Goal: Transaction & Acquisition: Purchase product/service

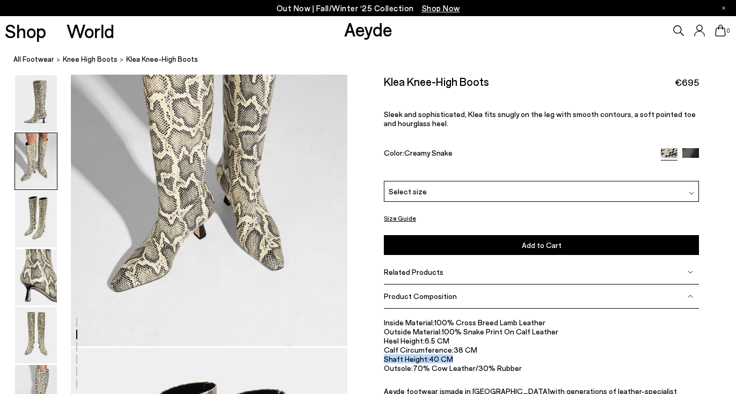
scroll to position [467, 0]
click at [439, 190] on div "Select size" at bounding box center [541, 190] width 315 height 21
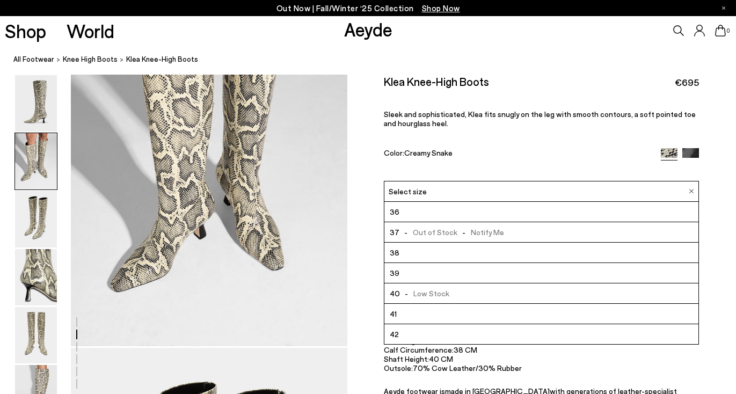
click at [569, 153] on div "Color: Creamy Snake" at bounding box center [517, 154] width 267 height 12
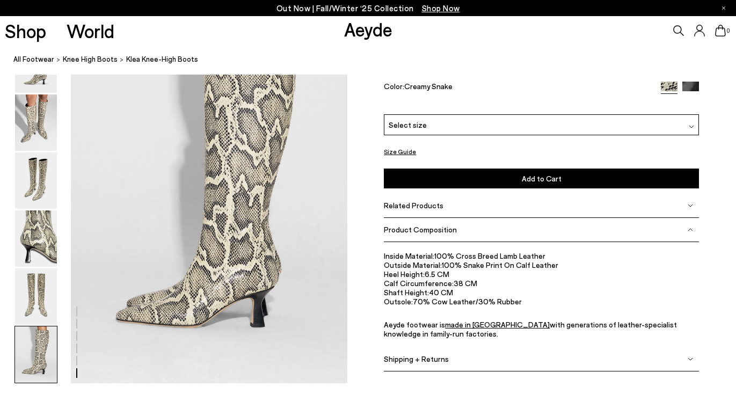
scroll to position [1933, 0]
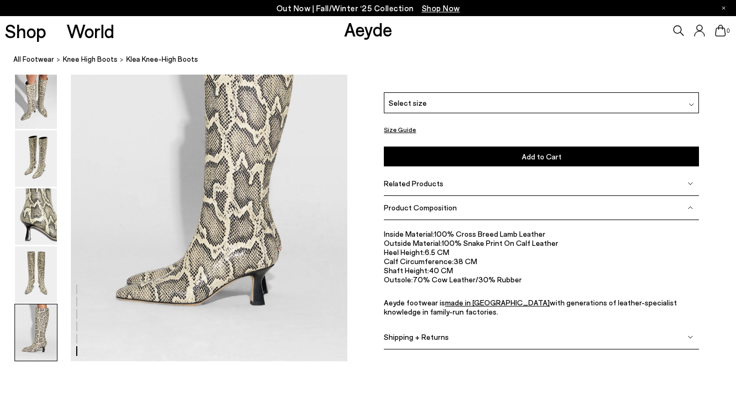
click at [412, 208] on span "Product Composition" at bounding box center [420, 207] width 73 height 9
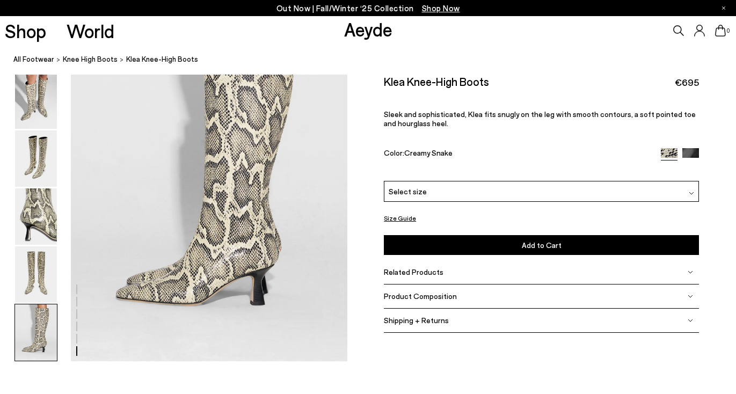
click at [406, 272] on span "Related Products" at bounding box center [414, 271] width 60 height 9
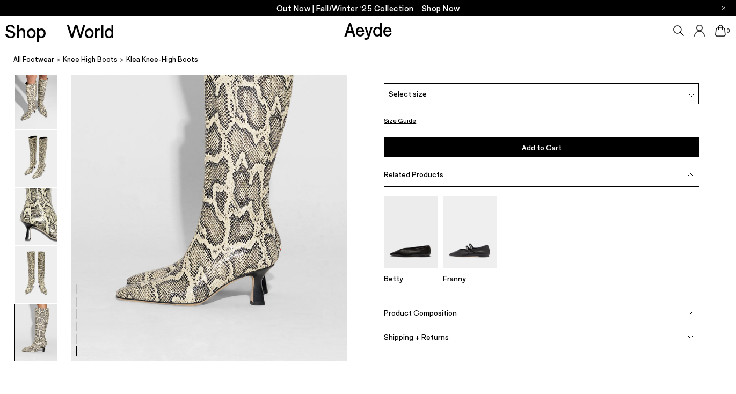
click at [402, 174] on span "Related Products" at bounding box center [414, 174] width 60 height 9
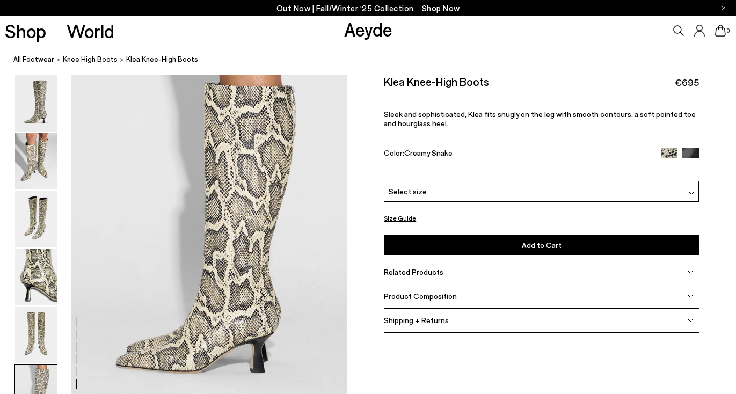
scroll to position [1861, 0]
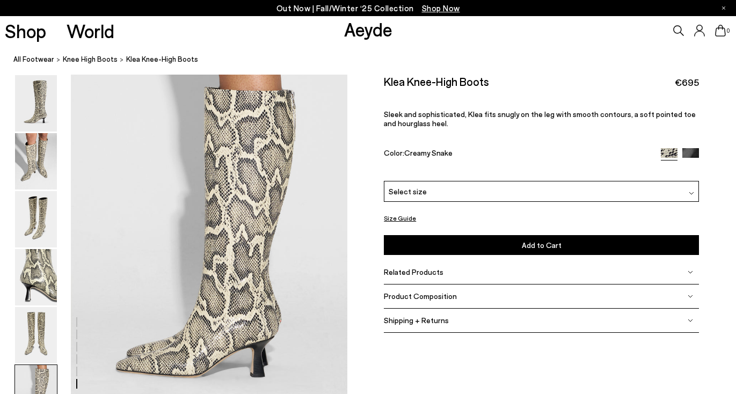
click at [390, 219] on button "Size Guide" at bounding box center [400, 218] width 32 height 13
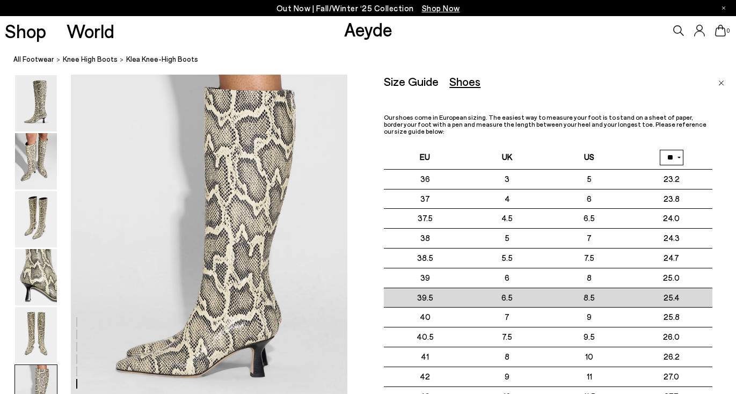
click at [462, 288] on td "39.5" at bounding box center [425, 298] width 82 height 20
click at [480, 288] on td "6.5" at bounding box center [507, 298] width 82 height 20
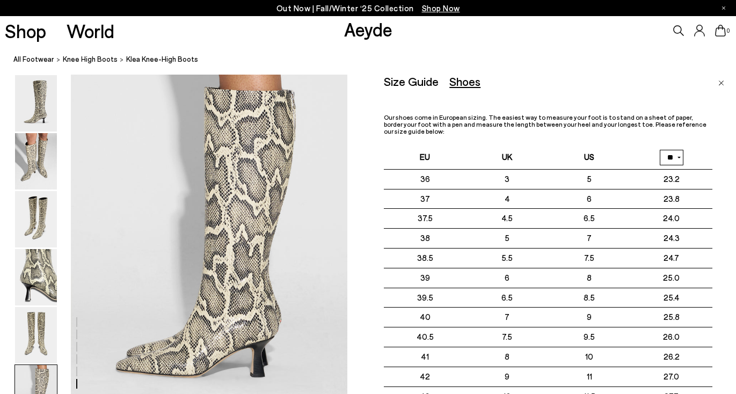
click at [722, 83] on img "Close" at bounding box center [722, 83] width 6 height 5
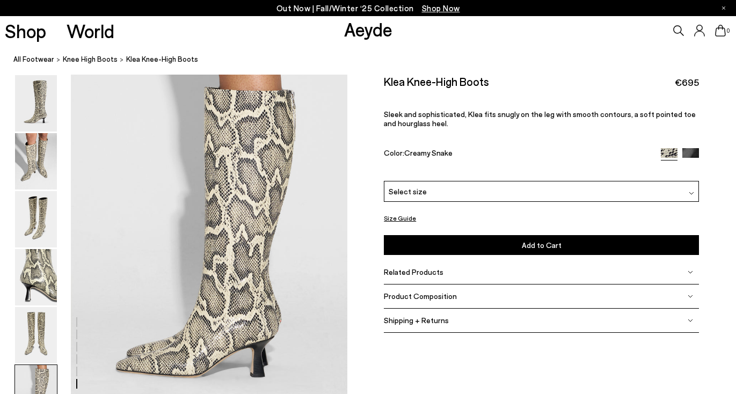
click at [503, 193] on div "Select size" at bounding box center [541, 190] width 315 height 21
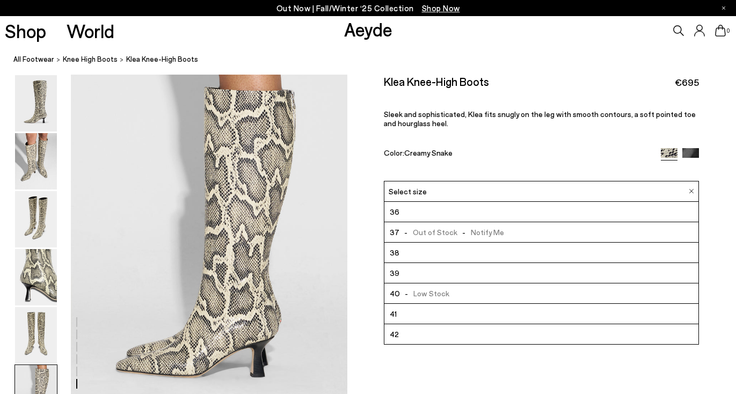
click at [473, 270] on li "39" at bounding box center [542, 273] width 314 height 20
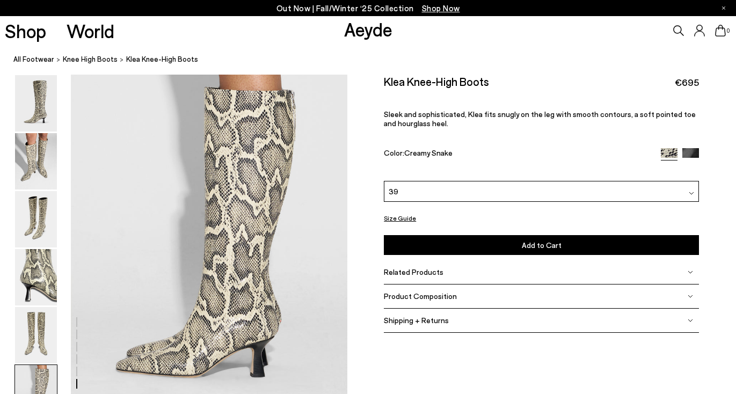
click at [535, 247] on span "Add to Cart" at bounding box center [542, 245] width 40 height 9
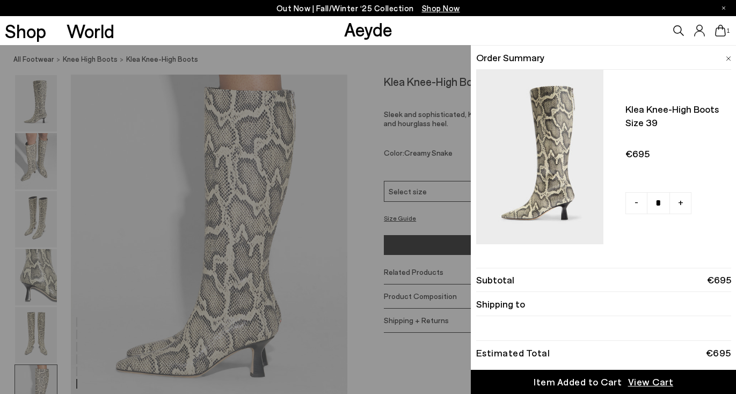
click at [353, 250] on div "Quick Add Color Size View Details Order Summary Klea knee-high boots Size 39 - …" at bounding box center [368, 219] width 736 height 349
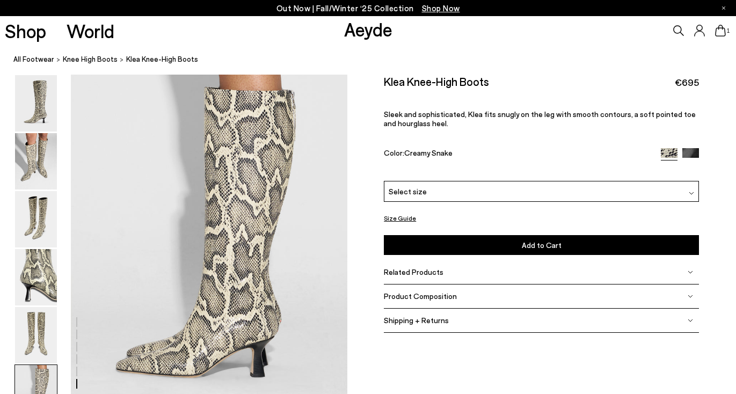
click at [424, 192] on div "Select size" at bounding box center [541, 190] width 315 height 21
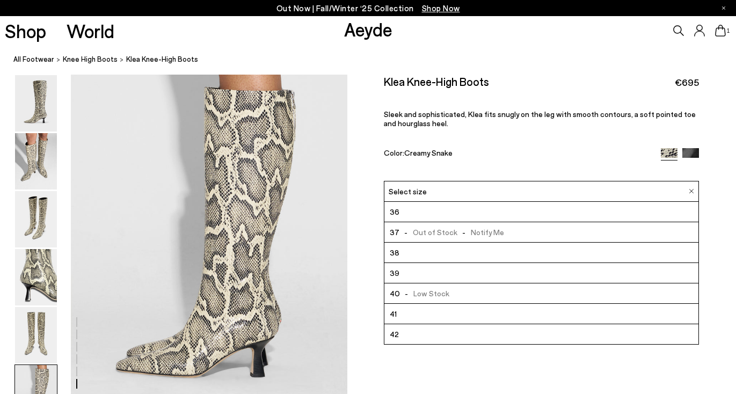
click at [429, 295] on span "- Low Stock" at bounding box center [424, 292] width 49 height 13
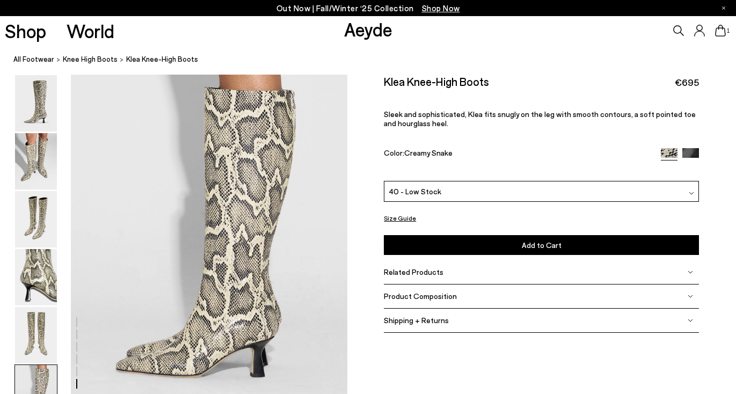
click at [534, 249] on span "Add to Cart" at bounding box center [542, 245] width 40 height 9
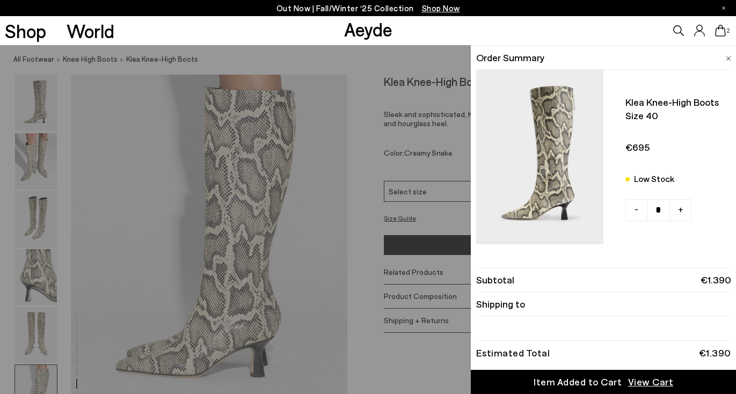
click at [359, 205] on div "Quick Add Color Size View Details Order Summary Klea knee-high boots Size 40 Lo…" at bounding box center [368, 219] width 736 height 349
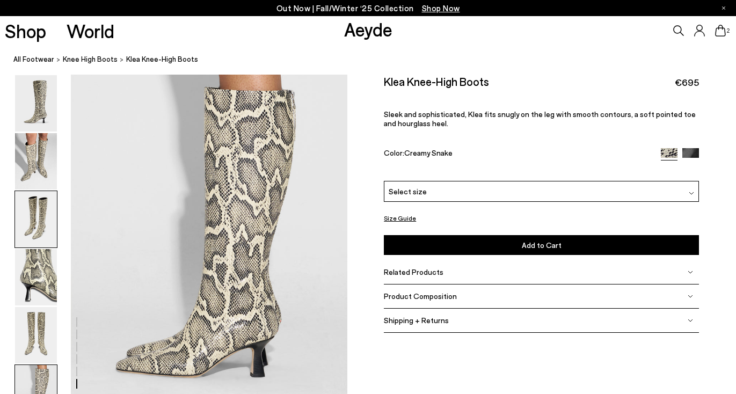
click at [30, 234] on img at bounding box center [36, 219] width 42 height 56
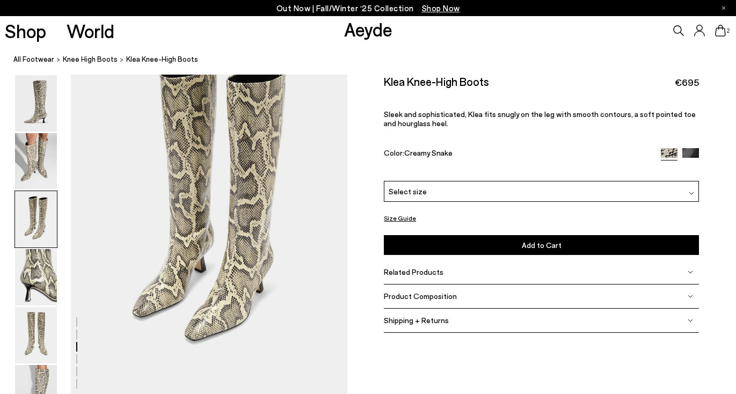
scroll to position [741, 0]
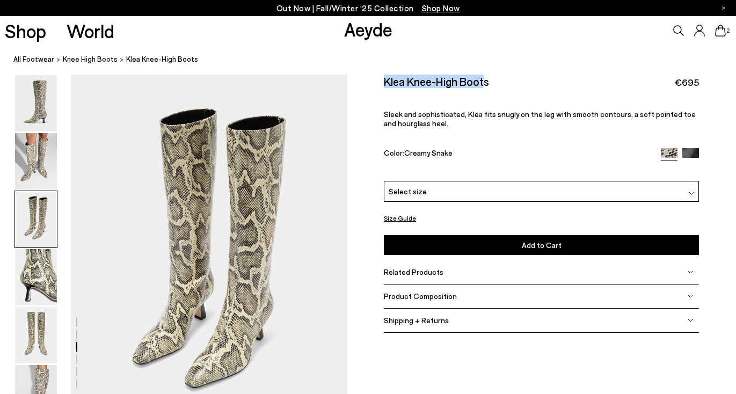
drag, startPoint x: 380, startPoint y: 79, endPoint x: 485, endPoint y: 87, distance: 105.6
click at [485, 87] on div "Size Guide Shoes Belt Our shoes come in European sizing. The easiest way to mea…" at bounding box center [541, 210] width 389 height 270
click at [506, 89] on div "Klea Knee-High Boots €695 Sleek and sophisticated, Klea fits snugly on the leg …" at bounding box center [541, 128] width 315 height 106
drag, startPoint x: 501, startPoint y: 83, endPoint x: 384, endPoint y: 86, distance: 116.6
click at [384, 86] on div "Size Guide Shoes Belt Our shoes come in European sizing. The easiest way to mea…" at bounding box center [541, 210] width 389 height 270
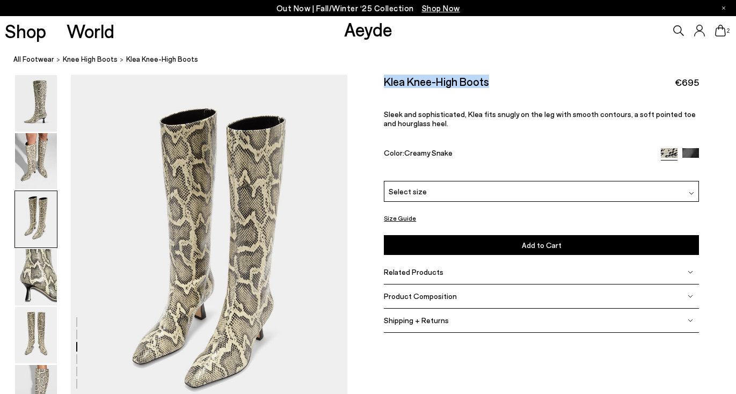
copy h2 "Klea Knee-High Boots"
click at [519, 147] on div "Klea Knee-High Boots €695 Sleek and sophisticated, Klea fits snugly on the leg …" at bounding box center [541, 128] width 315 height 106
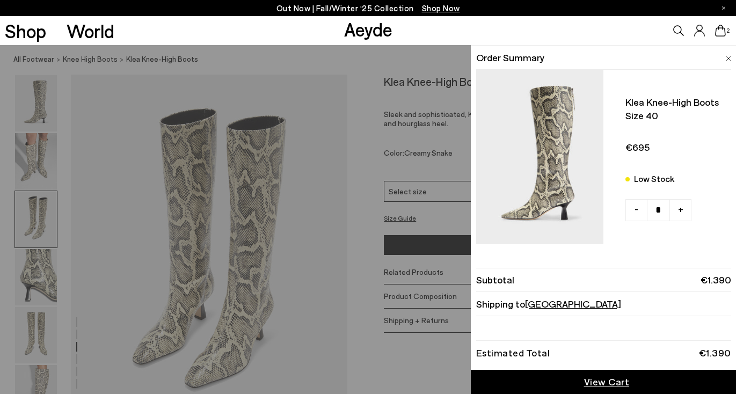
click at [721, 32] on icon at bounding box center [720, 31] width 11 height 12
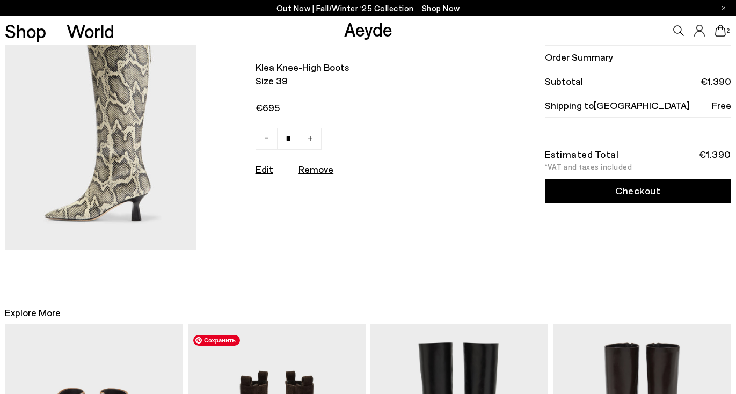
scroll to position [9, 0]
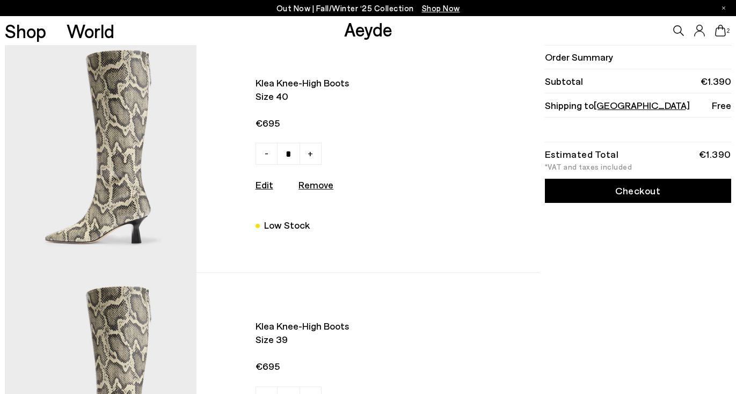
click at [624, 194] on link "Checkout" at bounding box center [638, 191] width 186 height 24
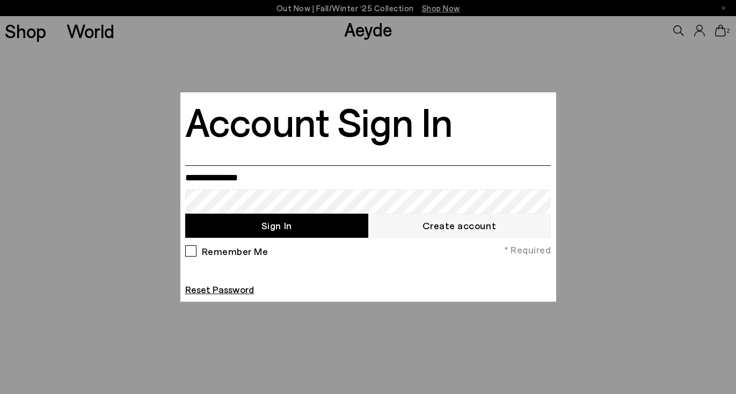
click at [259, 178] on input "email" at bounding box center [368, 177] width 366 height 24
type input "**********"
click at [264, 227] on button "Sign In" at bounding box center [276, 226] width 183 height 24
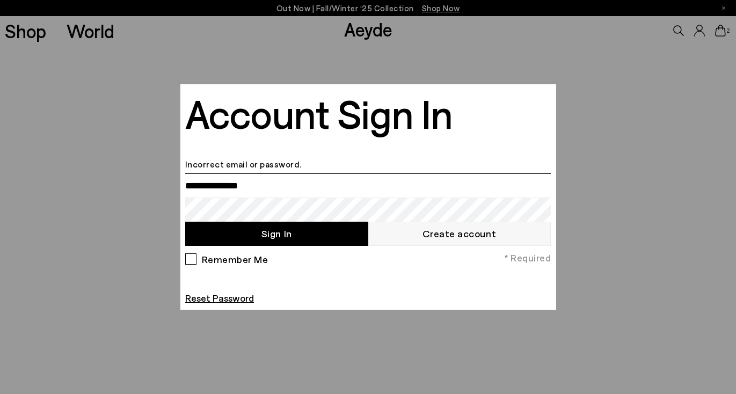
click at [269, 184] on input "email" at bounding box center [368, 185] width 366 height 24
type input "**********"
click at [289, 237] on button "Sign In" at bounding box center [276, 234] width 183 height 24
click at [270, 161] on li "Incorrect email or password." at bounding box center [368, 164] width 366 height 14
click at [262, 188] on input "email" at bounding box center [368, 185] width 366 height 24
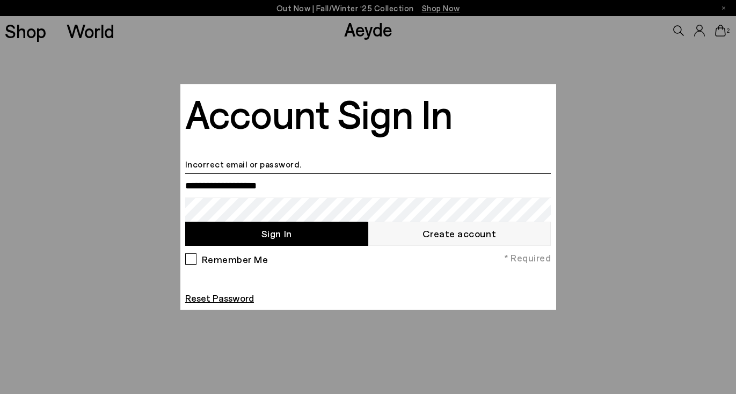
type input "**********"
click at [282, 234] on button "Sign In" at bounding box center [276, 234] width 183 height 24
click at [234, 190] on input "email" at bounding box center [368, 185] width 366 height 24
type input "**********"
click at [271, 236] on button "Sign In" at bounding box center [276, 234] width 183 height 24
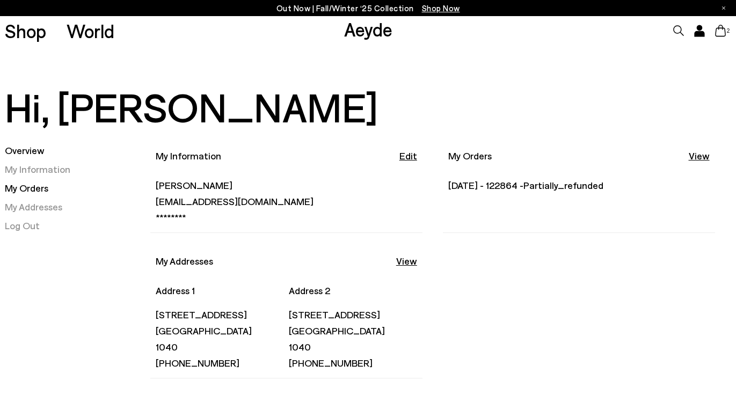
click at [28, 187] on link "My Orders" at bounding box center [27, 188] width 44 height 12
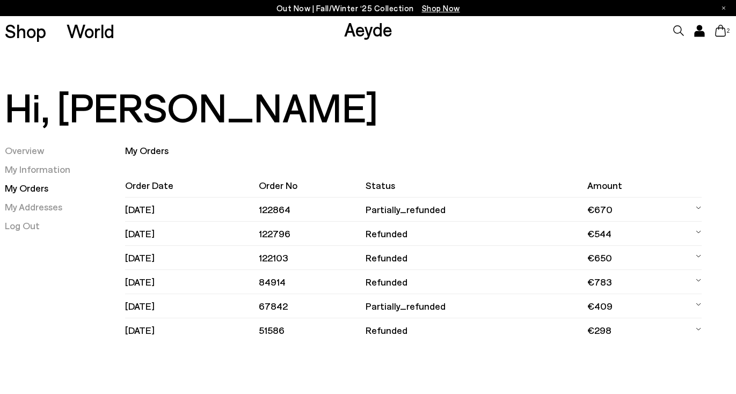
click at [392, 208] on td "partially_refunded" at bounding box center [476, 210] width 221 height 24
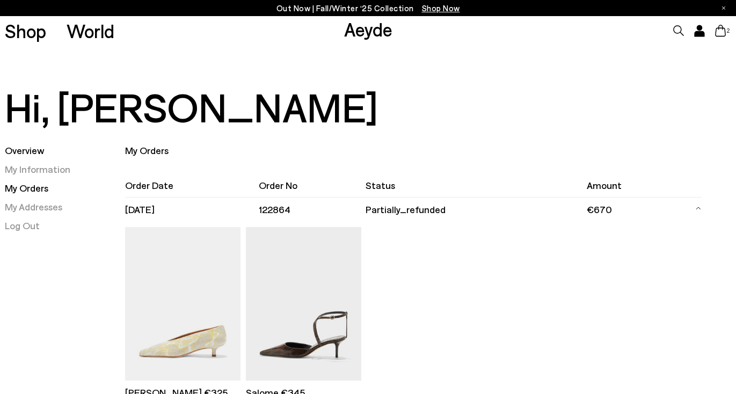
click at [35, 153] on link "Overview" at bounding box center [25, 150] width 40 height 12
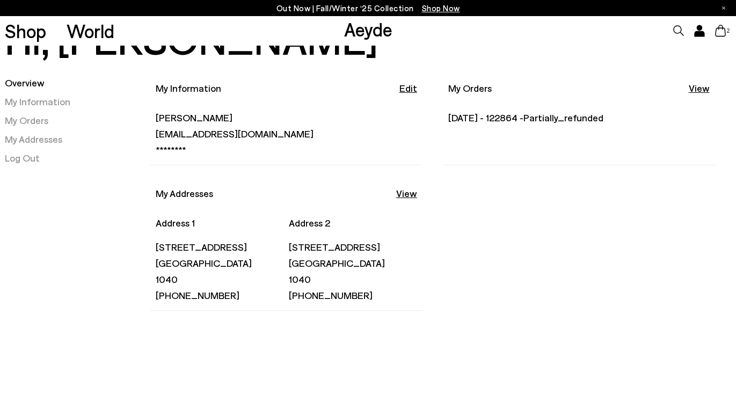
scroll to position [358, 0]
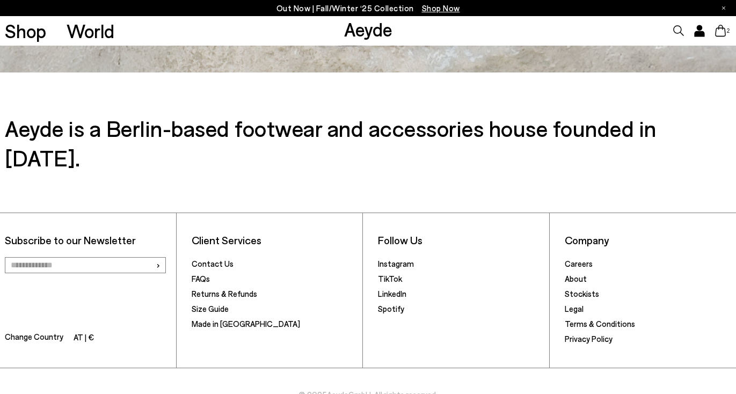
scroll to position [414, 0]
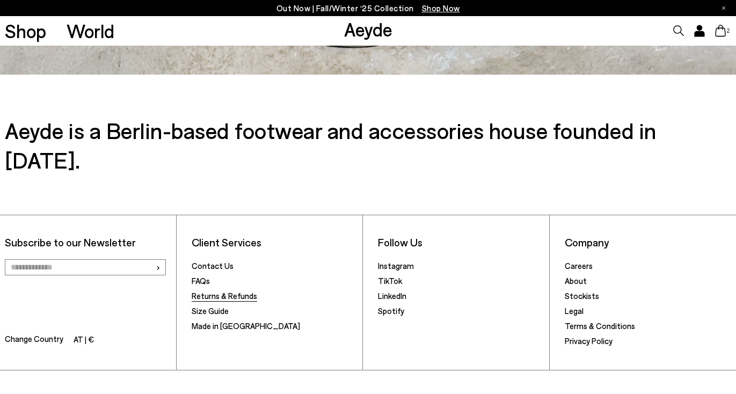
click at [236, 291] on link "Returns & Refunds" at bounding box center [225, 296] width 66 height 10
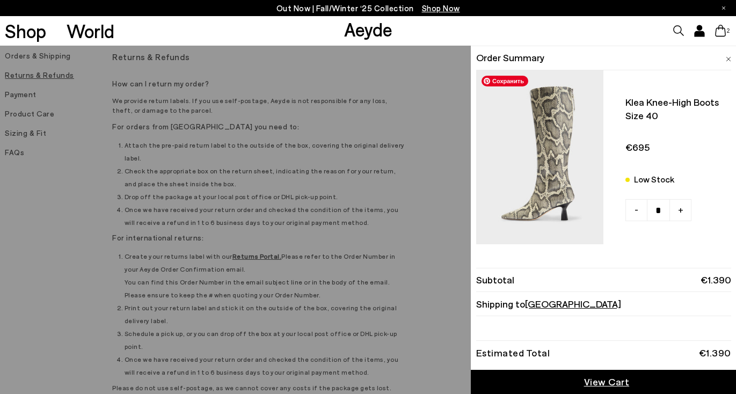
click at [540, 176] on img at bounding box center [539, 158] width 127 height 177
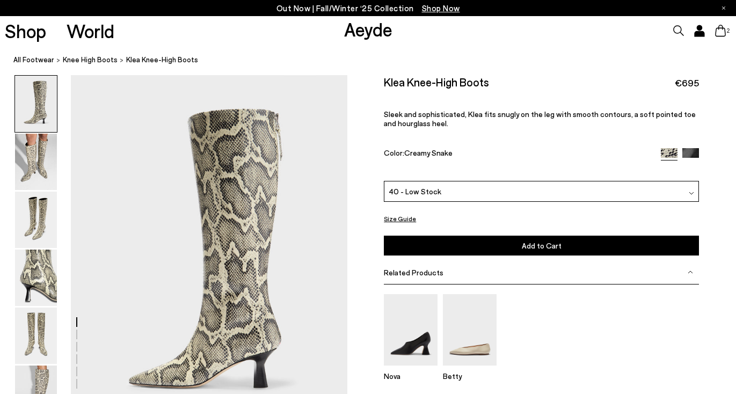
click at [394, 219] on button "Size Guide" at bounding box center [400, 218] width 32 height 13
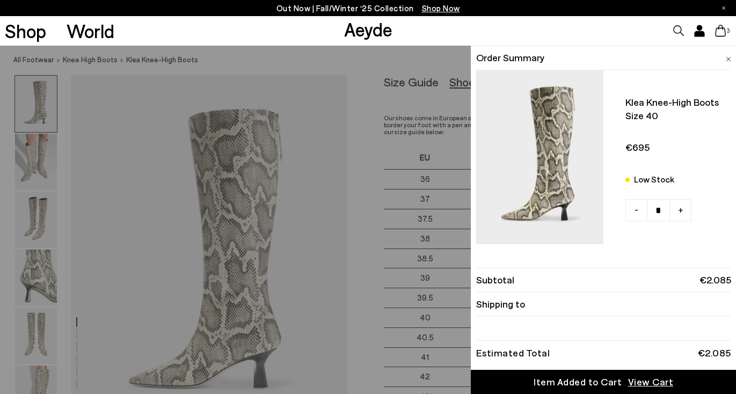
click at [372, 288] on div "Quick Add Color Size View Details Order Summary Klea knee-high boots Size 40 Lo…" at bounding box center [368, 220] width 736 height 349
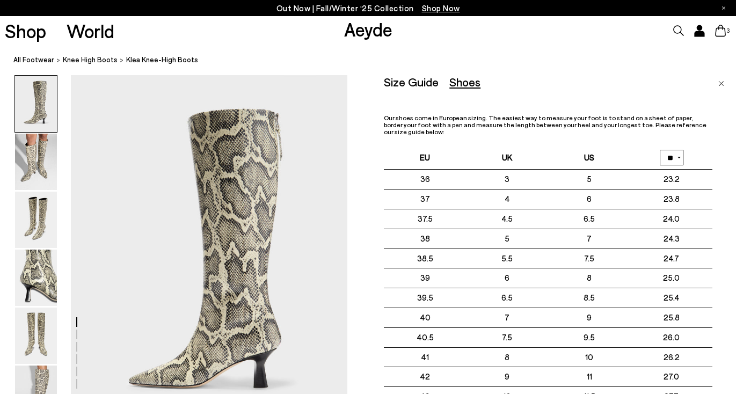
click at [722, 81] on img "Close" at bounding box center [722, 83] width 6 height 5
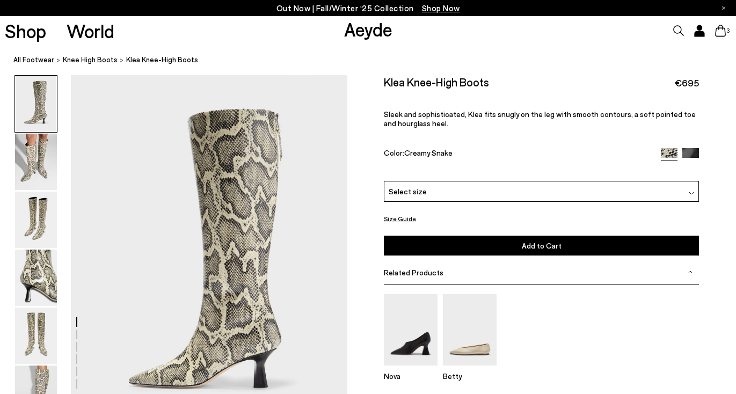
click at [720, 33] on icon at bounding box center [720, 31] width 11 height 12
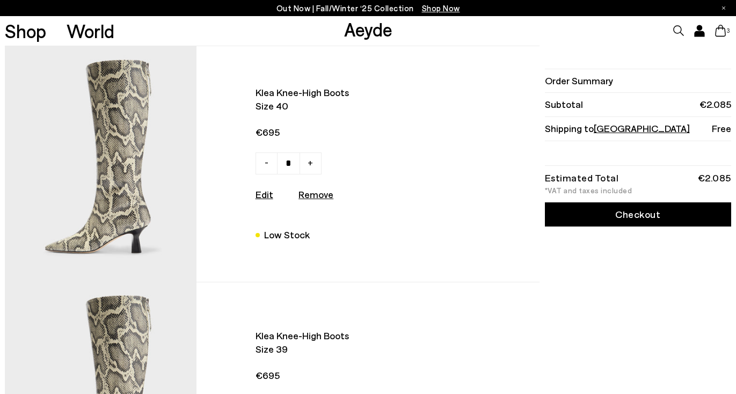
click at [269, 165] on span "-" at bounding box center [267, 162] width 4 height 13
type input "*"
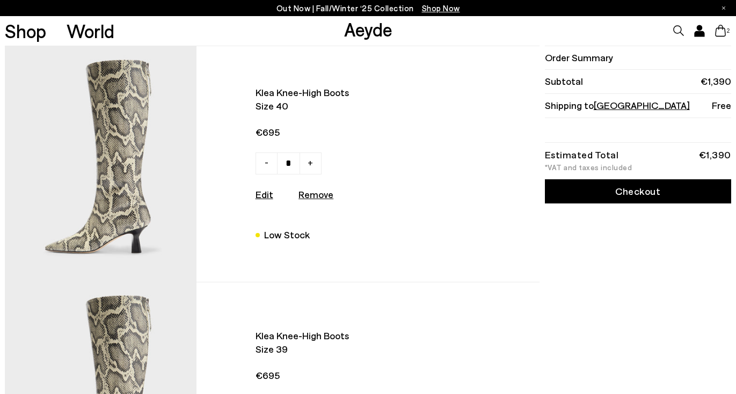
click at [635, 192] on link "Checkout" at bounding box center [638, 191] width 186 height 24
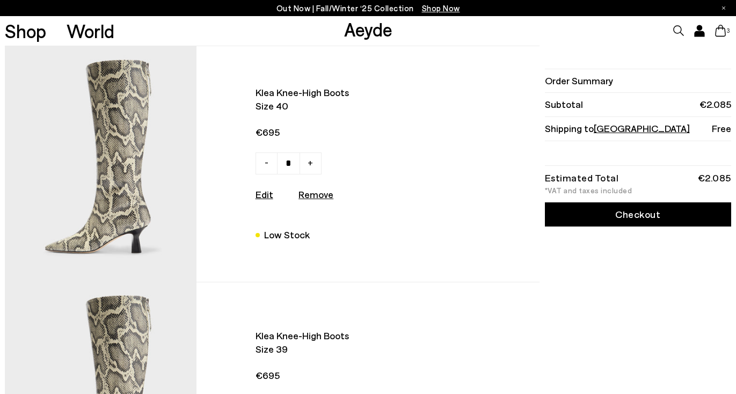
click at [265, 165] on link "-" at bounding box center [267, 164] width 22 height 22
type input "*"
click at [629, 215] on div "Order Summary Subtotal €1.390 Shipping to [GEOGRAPHIC_DATA] Free Estimated Tota…" at bounding box center [636, 282] width 189 height 473
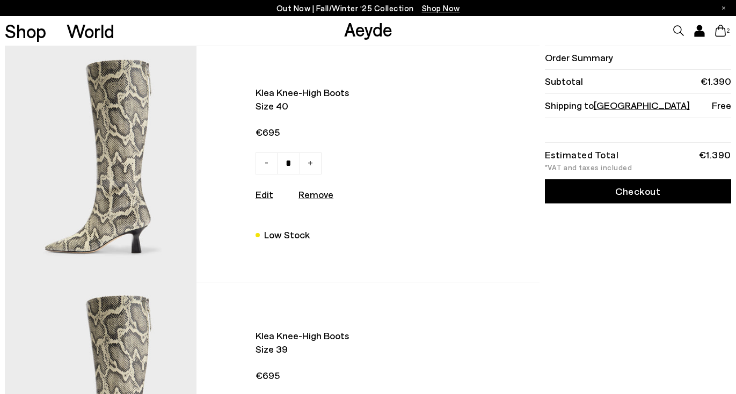
click at [629, 192] on link "Checkout" at bounding box center [638, 191] width 186 height 24
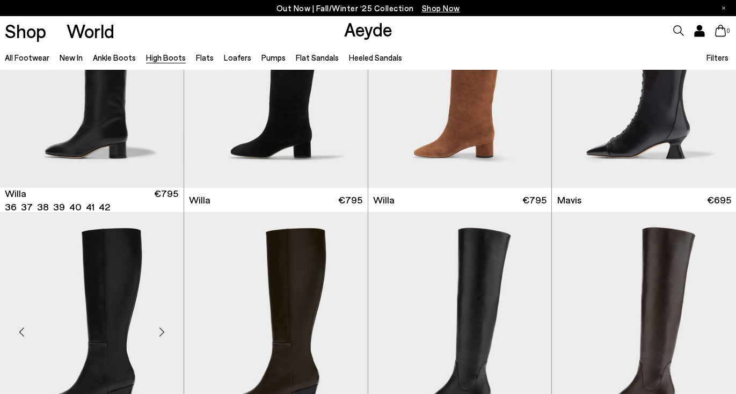
scroll to position [532, 0]
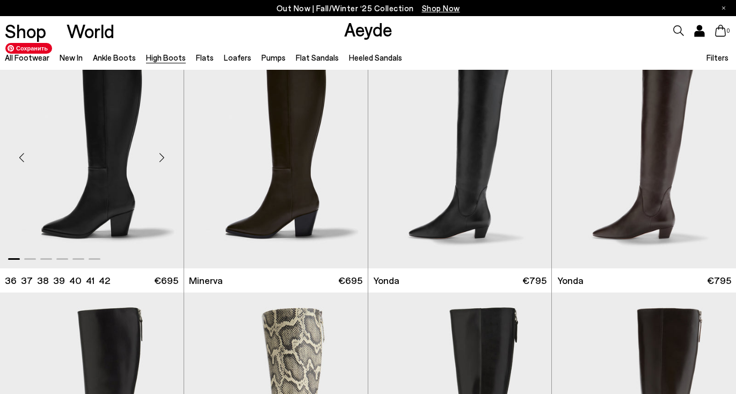
scroll to position [733, 0]
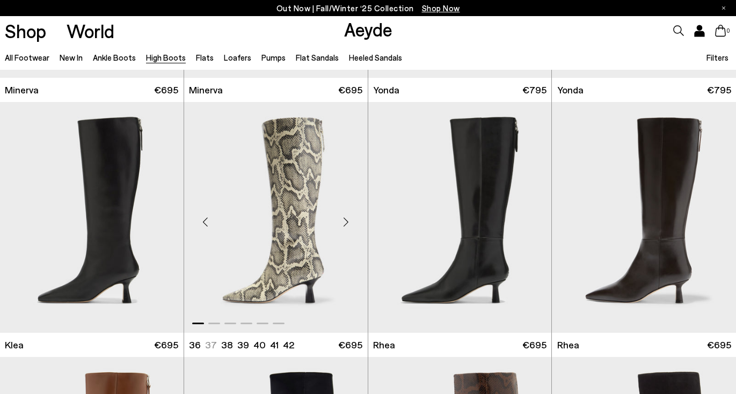
click at [348, 218] on div "Next slide" at bounding box center [346, 222] width 32 height 32
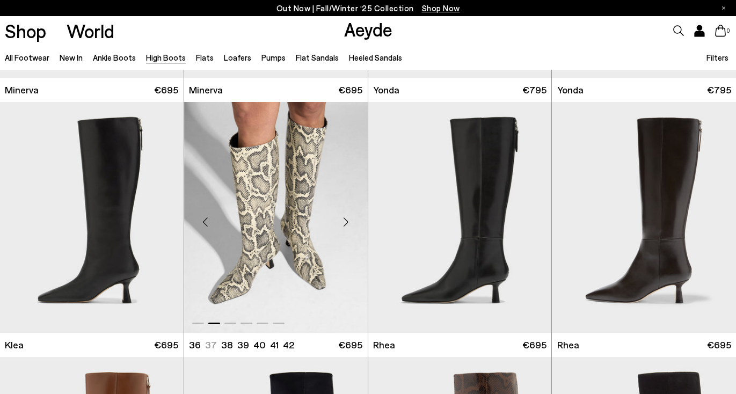
click at [348, 218] on div "Next slide" at bounding box center [346, 222] width 32 height 32
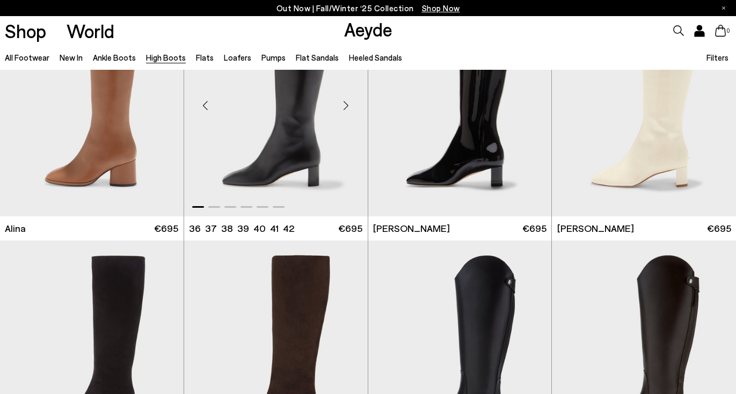
scroll to position [1530, 0]
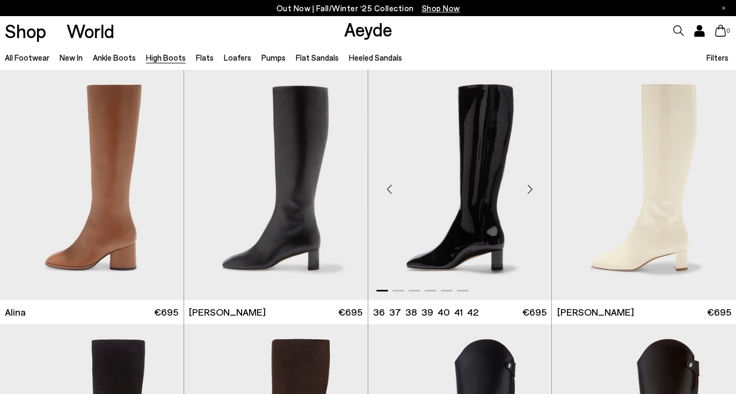
click at [529, 191] on div "Next slide" at bounding box center [530, 189] width 32 height 32
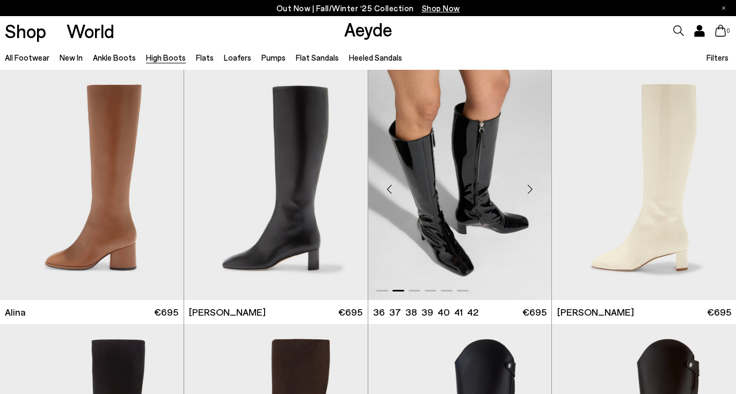
click at [529, 191] on div "Next slide" at bounding box center [530, 189] width 32 height 32
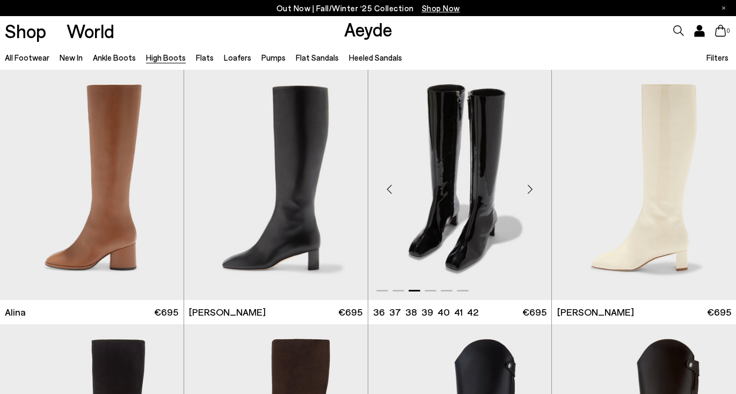
click at [529, 191] on div "Next slide" at bounding box center [530, 189] width 32 height 32
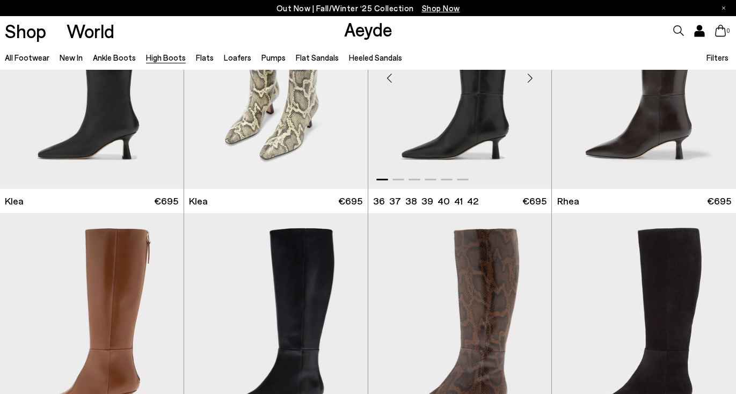
scroll to position [0, 0]
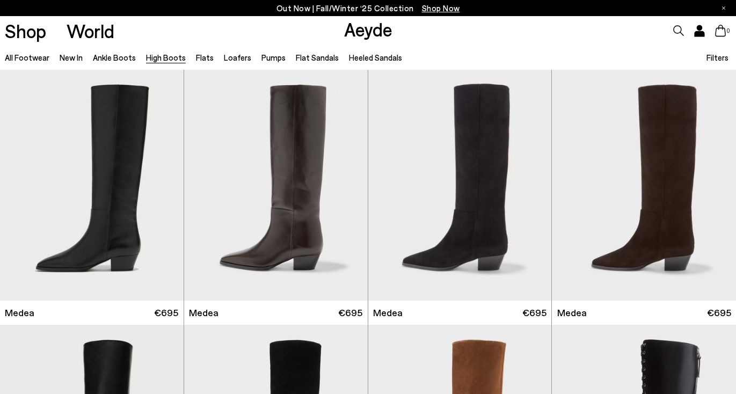
click at [702, 35] on icon at bounding box center [699, 34] width 9 height 5
